Goal: Register for event/course

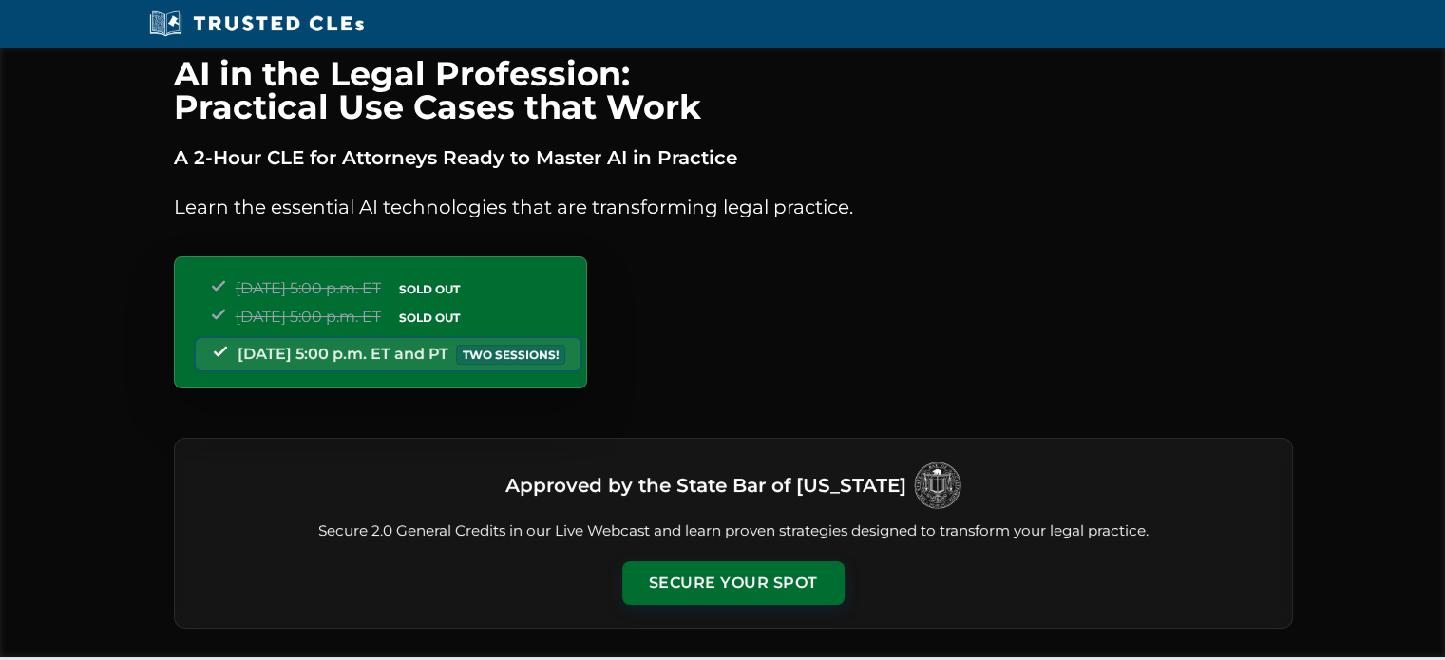
click at [587, 353] on div "Tuesday, September 23 | 5:00 p.m. ET SOLD OUT Thursday, September 25 | 5:00 p.m…" at bounding box center [380, 323] width 413 height 132
click at [722, 581] on button "Secure Your Spot" at bounding box center [733, 582] width 222 height 44
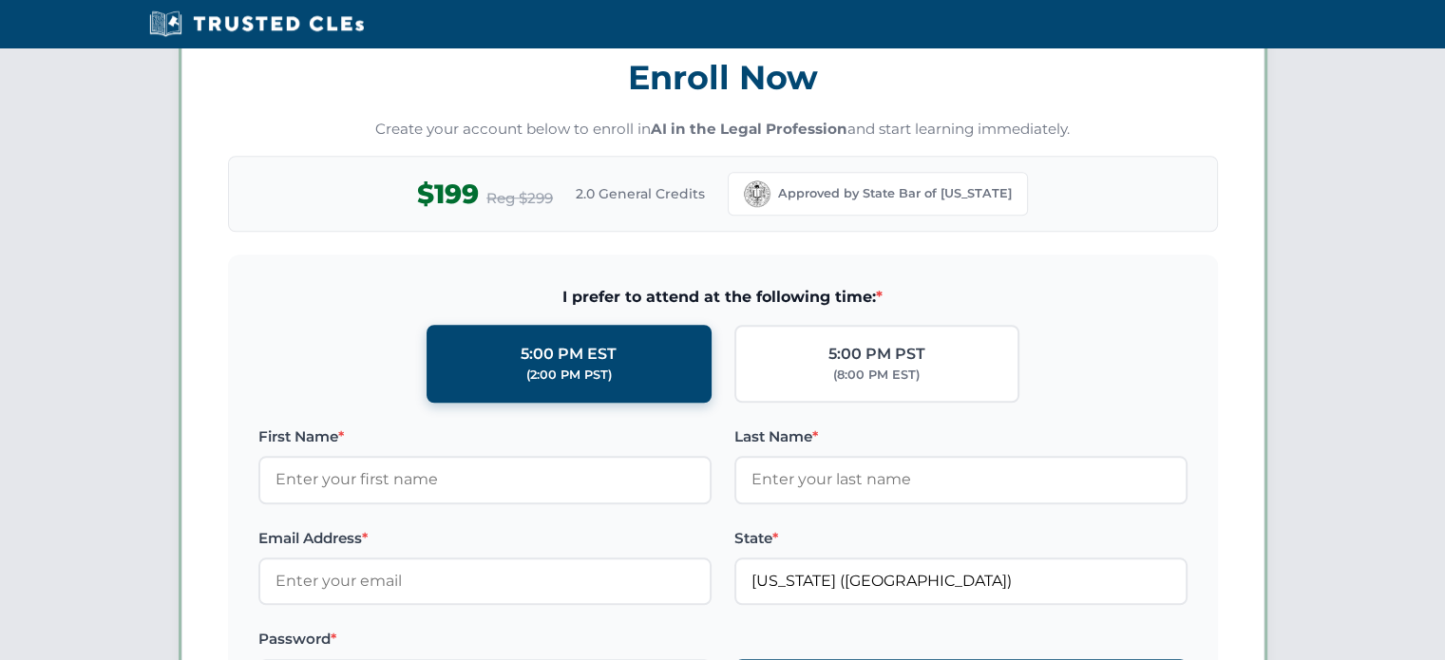
scroll to position [1643, 0]
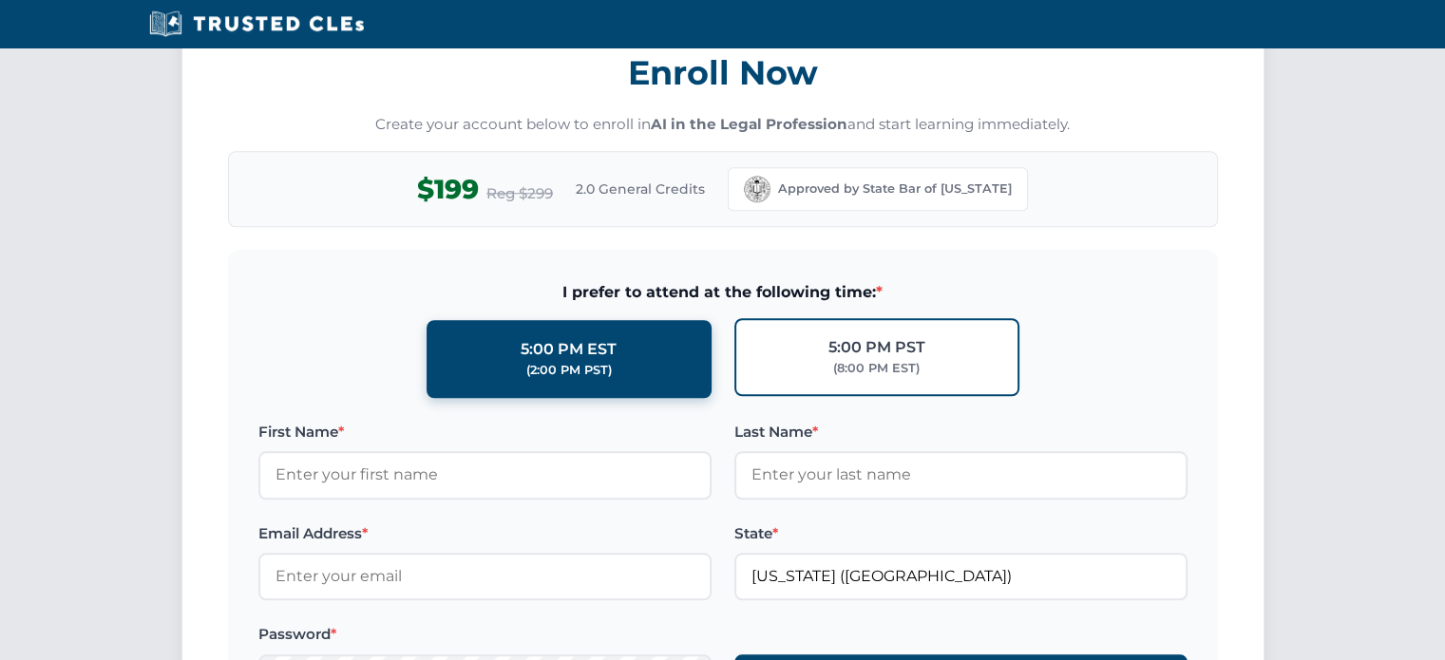
click at [940, 348] on label "5:00 PM PST (8:00 PM EST)" at bounding box center [876, 357] width 285 height 78
click at [0, 0] on input "5:00 PM PST (8:00 PM EST)" at bounding box center [0, 0] width 0 height 0
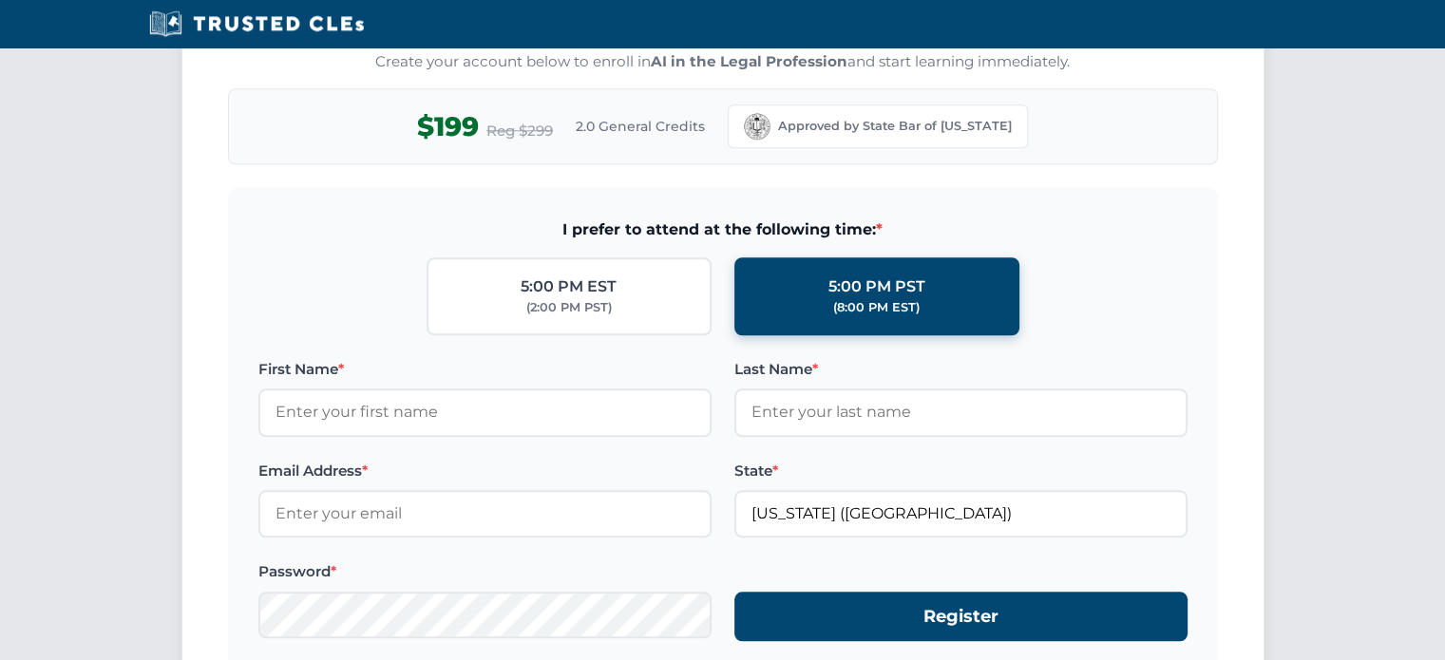
scroll to position [1738, 0]
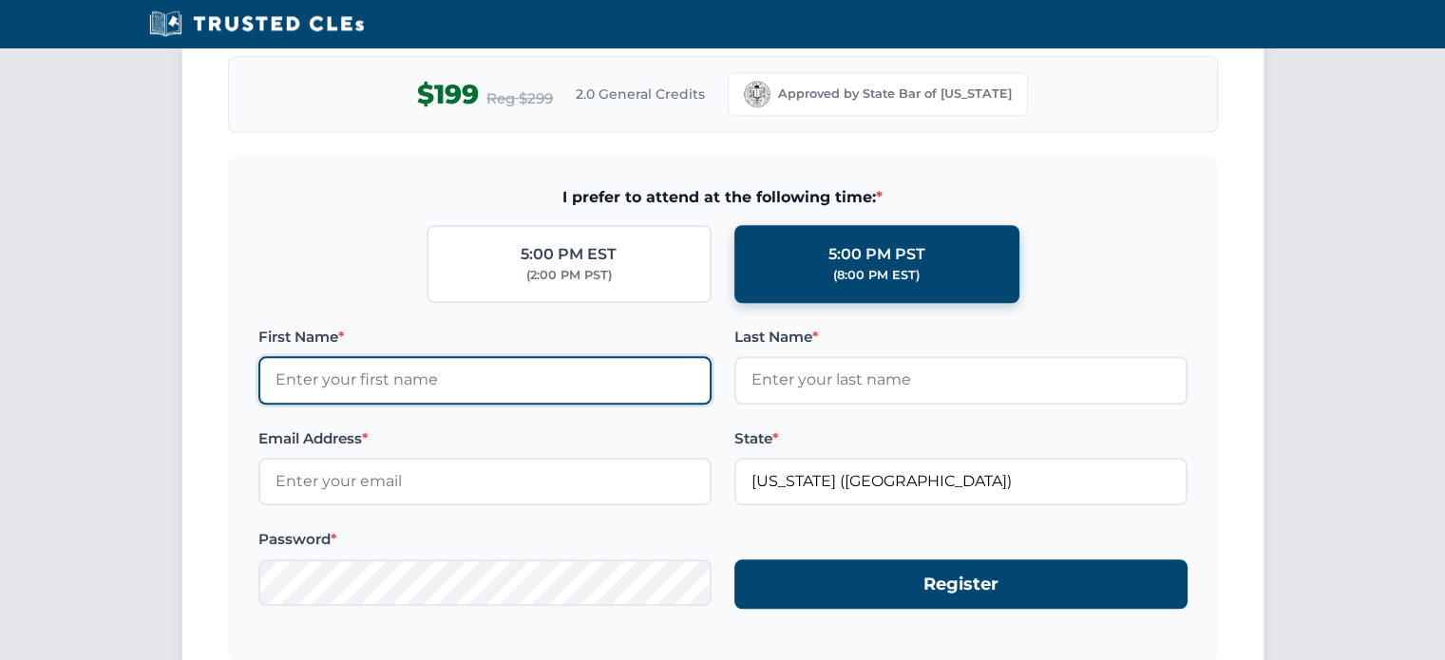
click at [484, 383] on input "First Name *" at bounding box center [484, 380] width 453 height 48
type input "[PERSON_NAME]"
type input "Deeb"
type input "[EMAIL_ADDRESS][DOMAIN_NAME]"
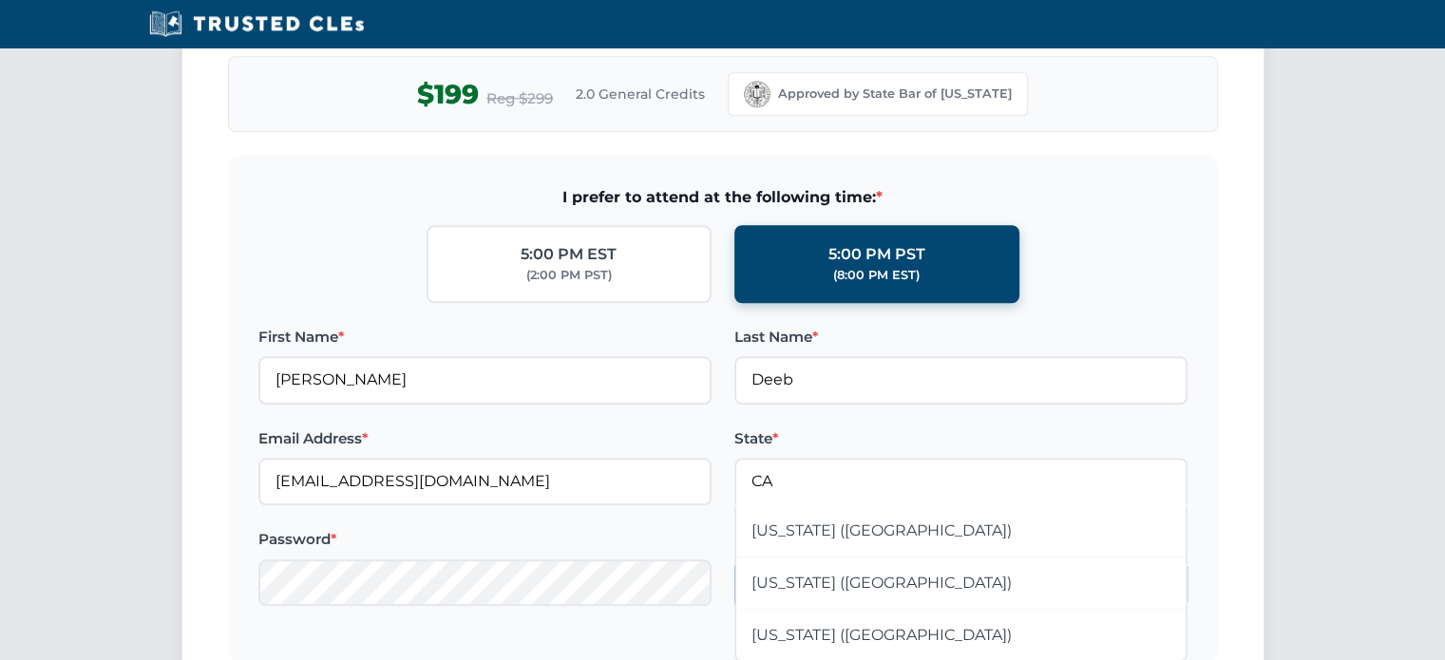
type input "California (CA)"
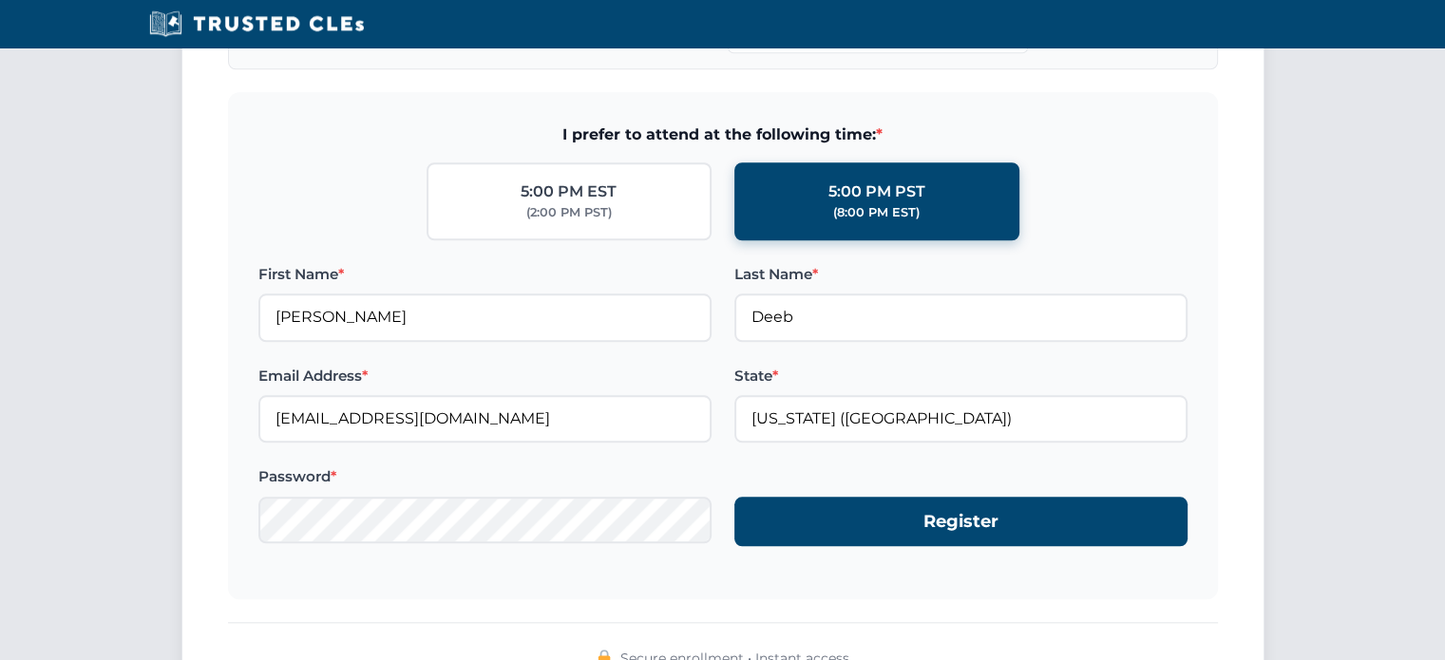
scroll to position [1833, 0]
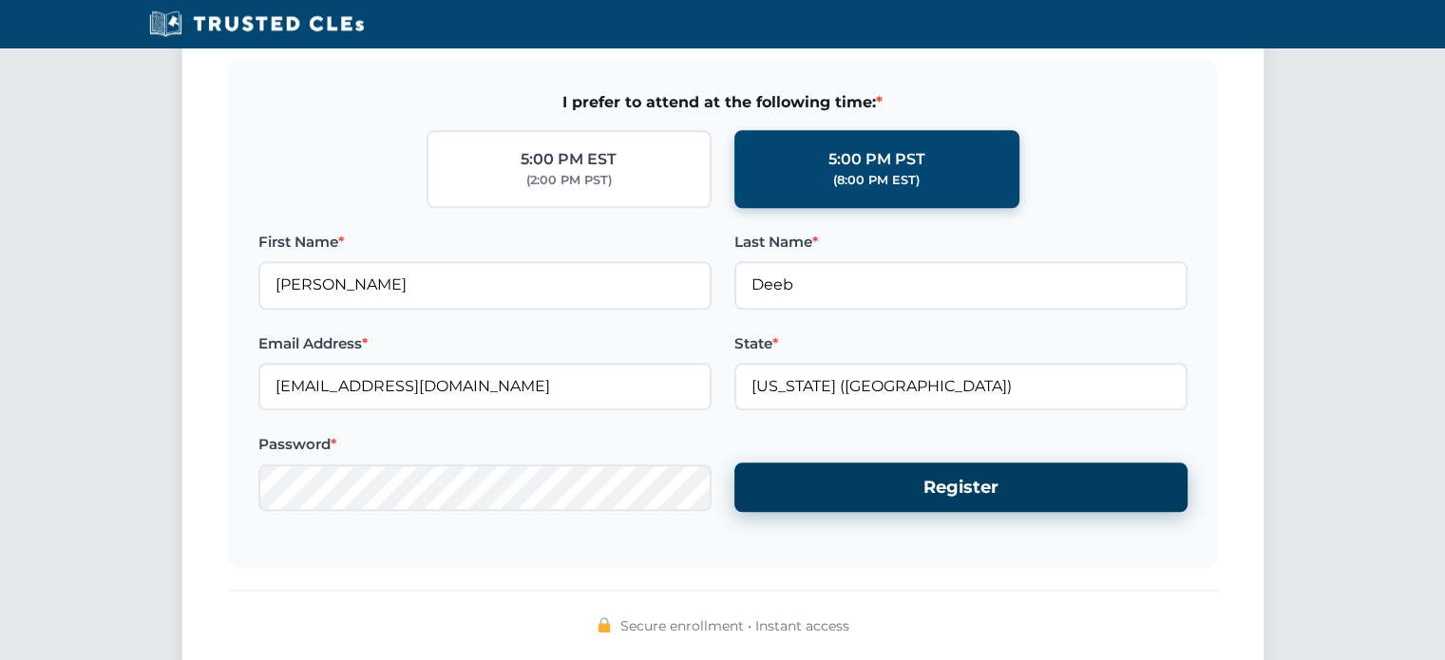
click at [924, 478] on button "Register" at bounding box center [960, 488] width 453 height 50
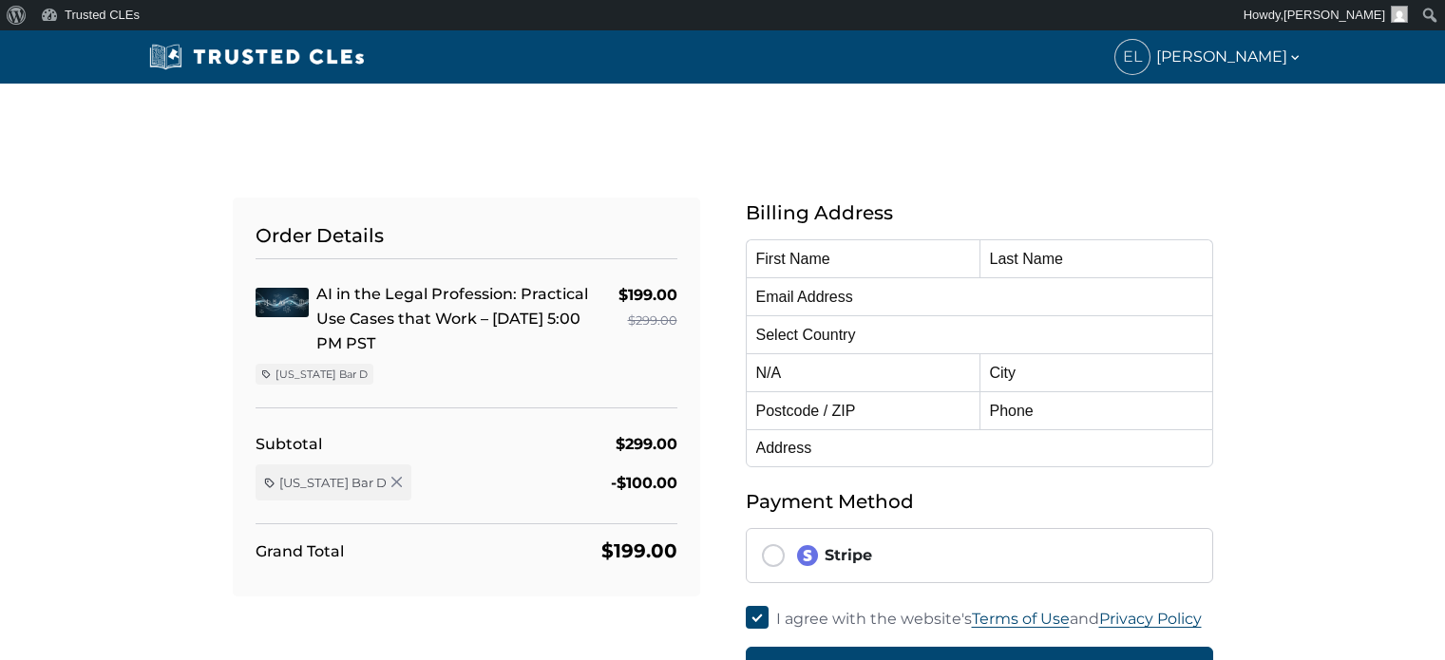
type input "[PERSON_NAME]"
type input "Deeb"
type input "[EMAIL_ADDRESS][DOMAIN_NAME]"
select select "[GEOGRAPHIC_DATA]"
radio input "true"
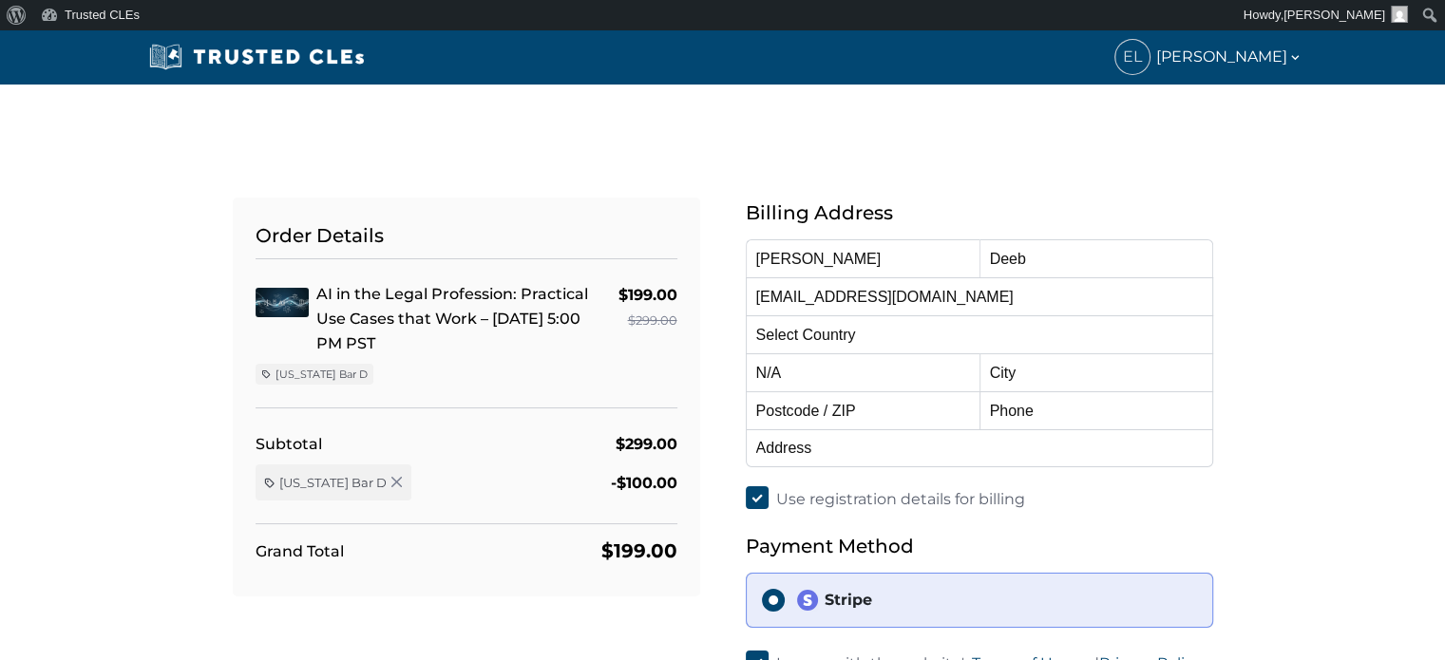
select select "[US_STATE]"
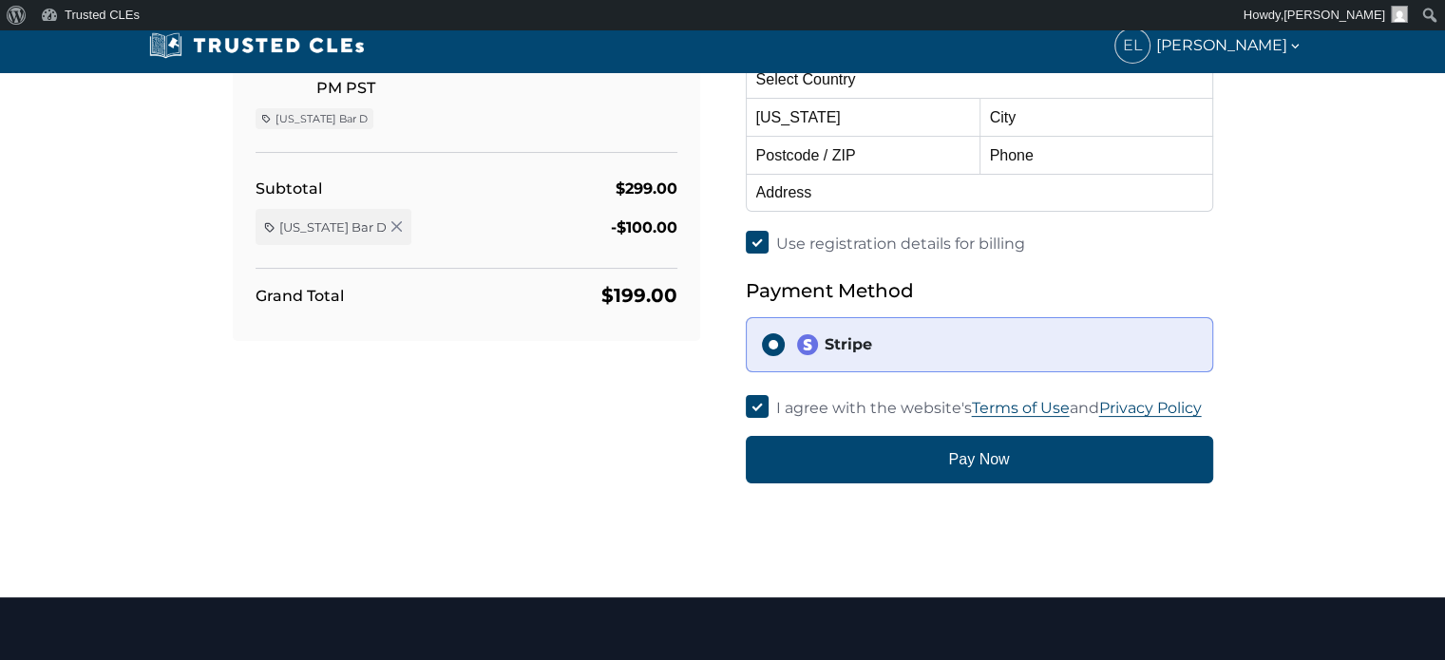
scroll to position [285, 0]
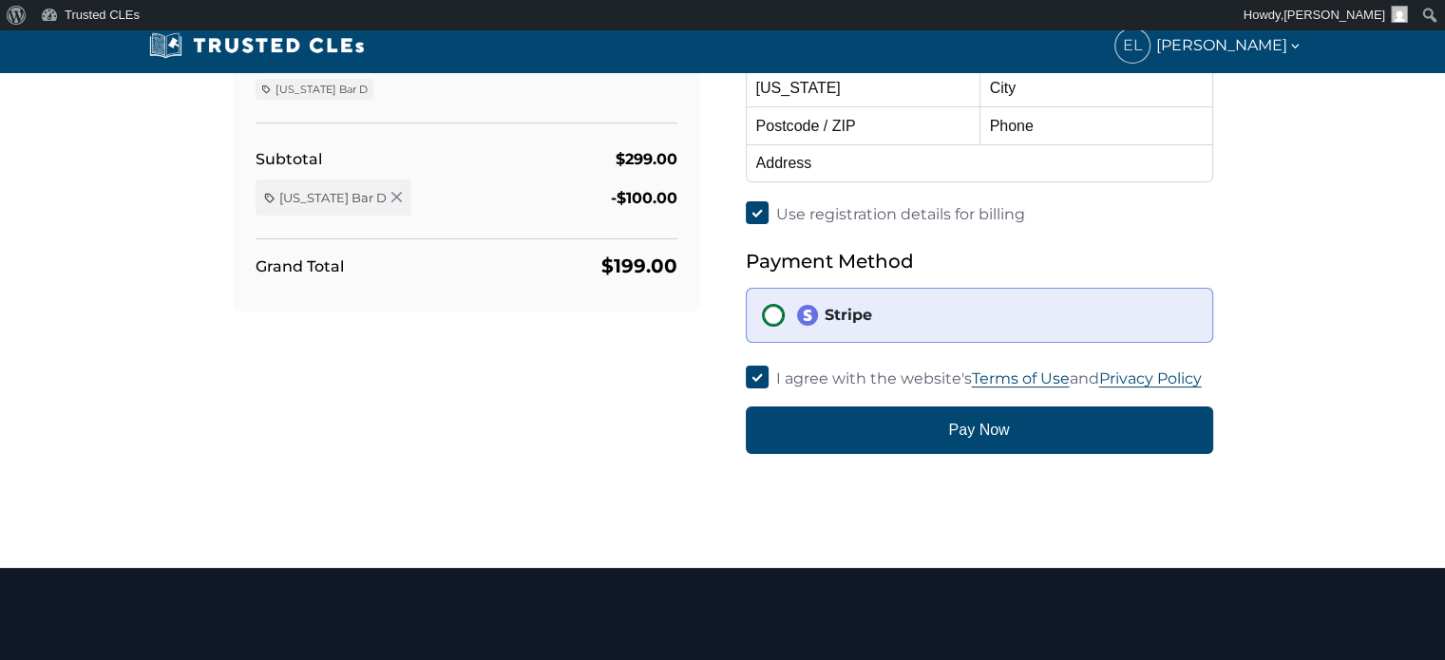
click at [772, 317] on input "Stripe" at bounding box center [773, 315] width 23 height 23
click at [807, 318] on img at bounding box center [807, 315] width 23 height 23
click at [785, 318] on input "Stripe" at bounding box center [773, 315] width 23 height 23
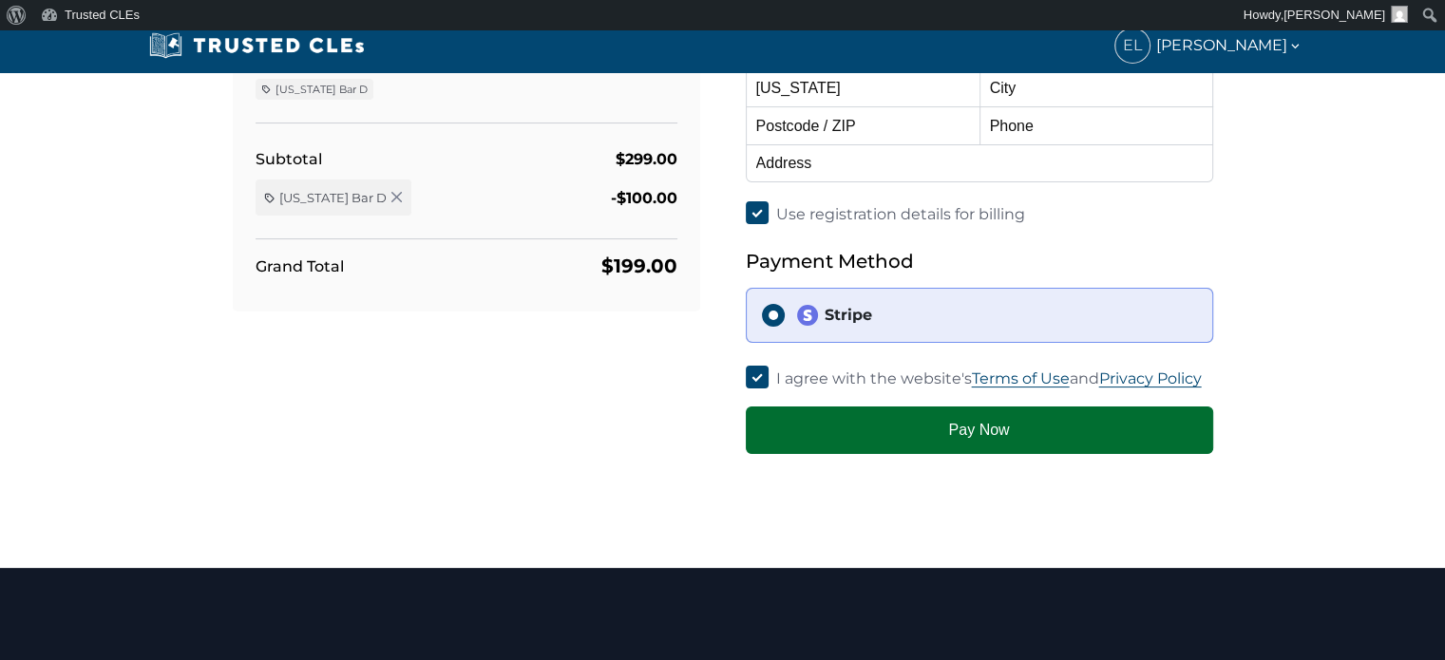
click at [967, 428] on button "Pay Now" at bounding box center [979, 431] width 467 height 48
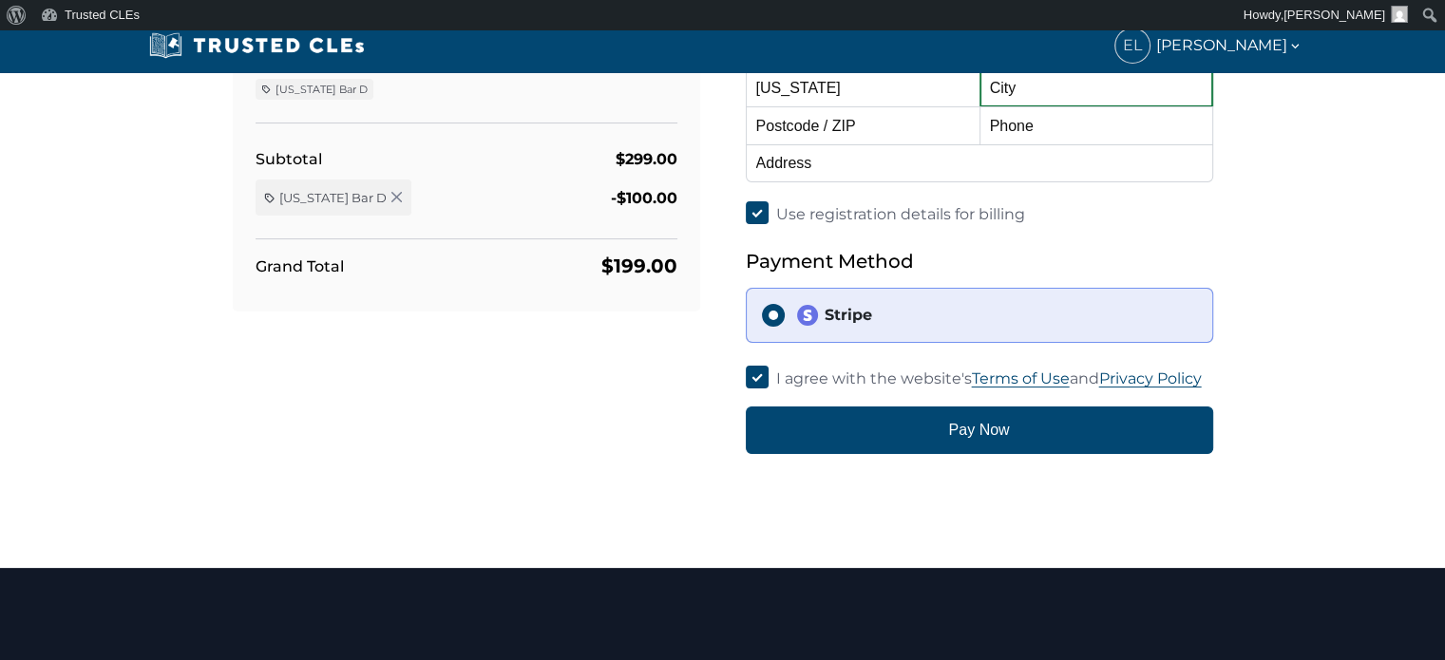
scroll to position [95, 0]
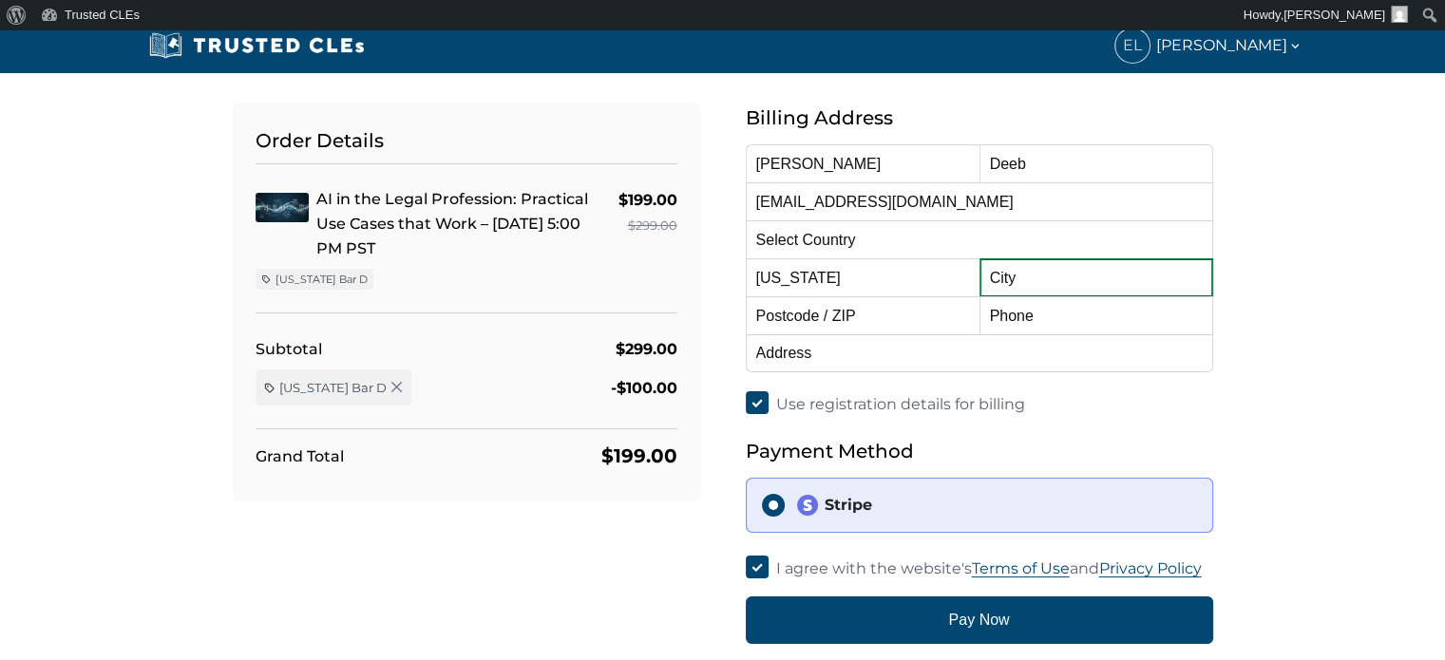
type input "n"
type input "[GEOGRAPHIC_DATA]"
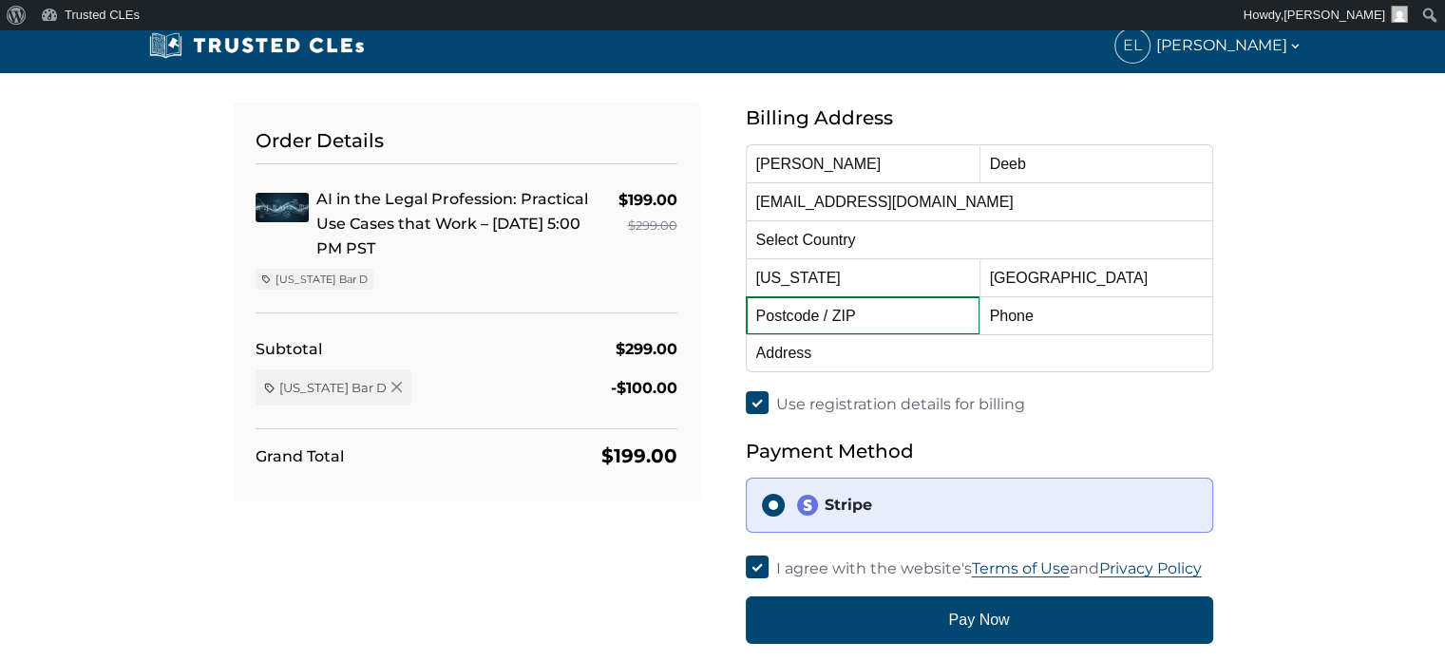
type input "92660"
type input "9496506304"
type input "[STREET_ADDRESS]"
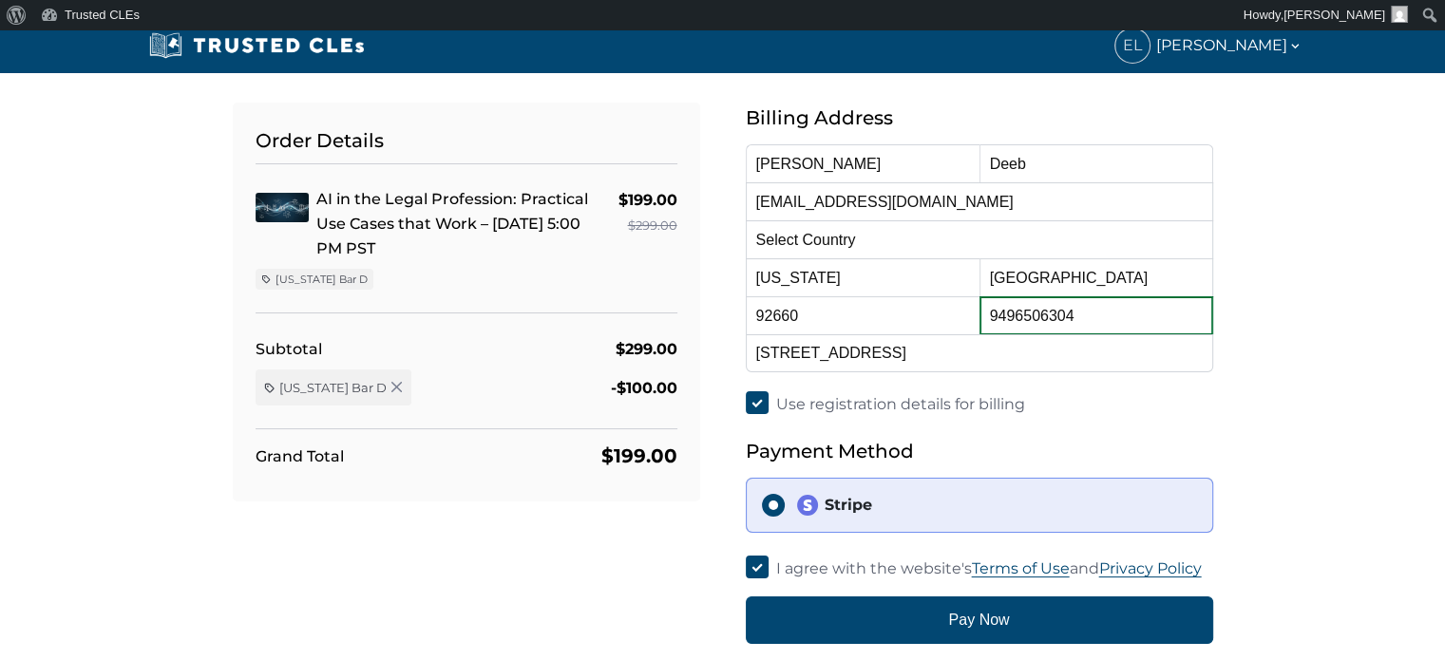
drag, startPoint x: 1072, startPoint y: 317, endPoint x: 1020, endPoint y: 326, distance: 53.0
click at [1020, 326] on input "9496506304" at bounding box center [1097, 315] width 234 height 38
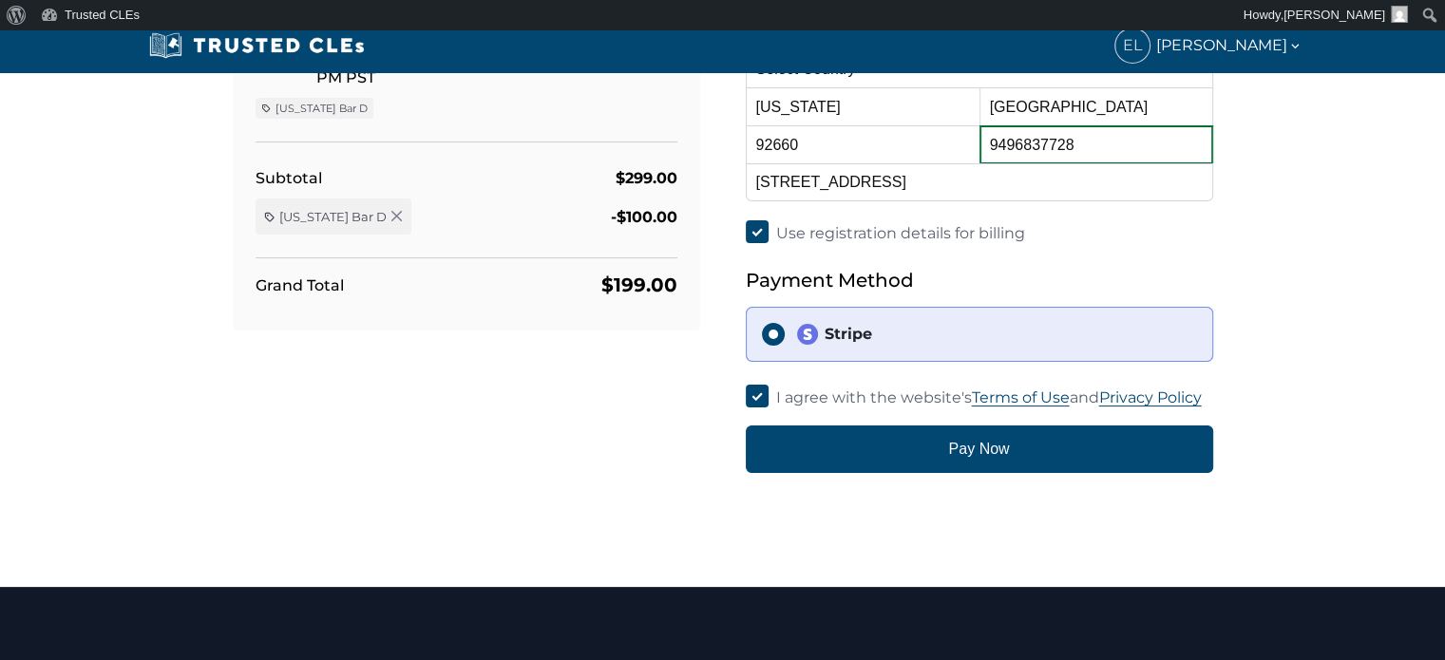
scroll to position [285, 0]
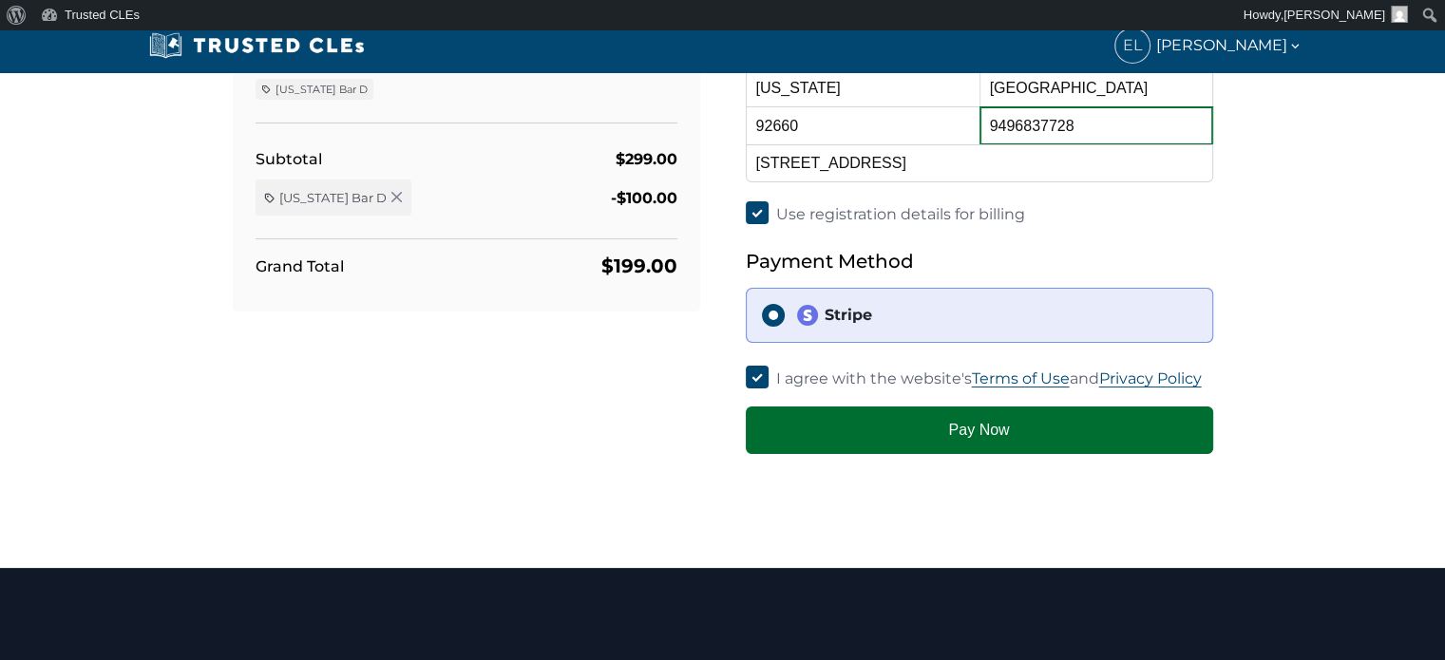
type input "9496837728"
click at [956, 439] on button "Pay Now" at bounding box center [979, 431] width 467 height 48
